Goal: Information Seeking & Learning: Learn about a topic

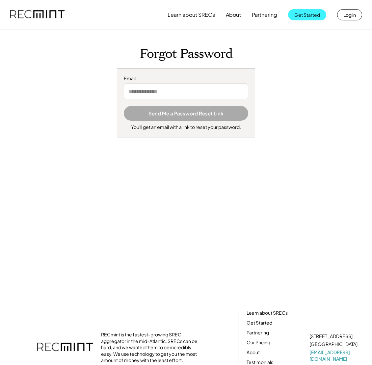
click at [294, 16] on button "Get Started" at bounding box center [307, 14] width 38 height 11
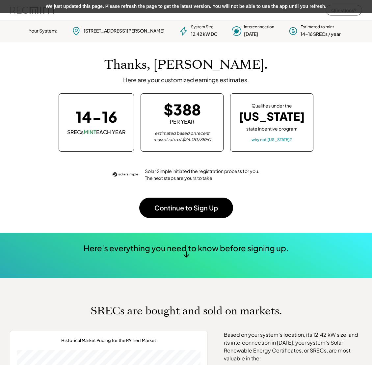
scroll to position [93, 184]
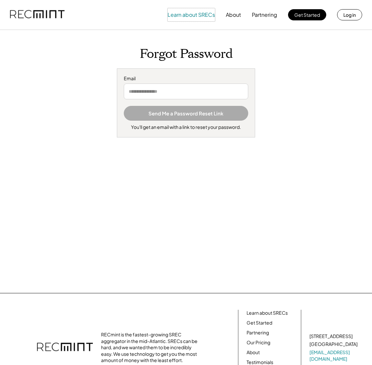
click at [190, 10] on button "Learn about SRECs" at bounding box center [191, 14] width 47 height 13
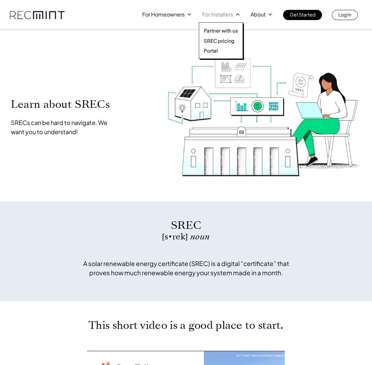
click at [213, 37] on div "Partner with us SREC pricing Portal" at bounding box center [221, 40] width 44 height 37
click at [213, 39] on p "SREC pricing" at bounding box center [219, 41] width 31 height 7
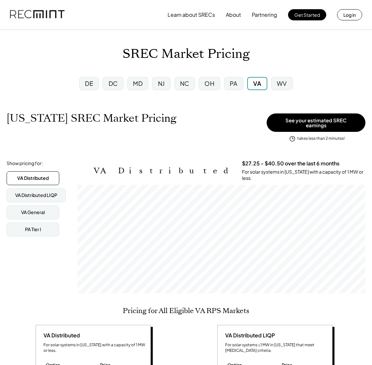
click at [227, 82] on div "PA" at bounding box center [233, 83] width 19 height 13
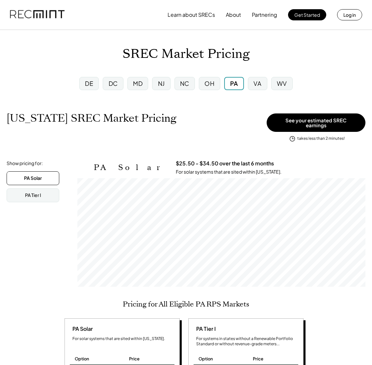
scroll to position [109, 288]
